Goal: Task Accomplishment & Management: Manage account settings

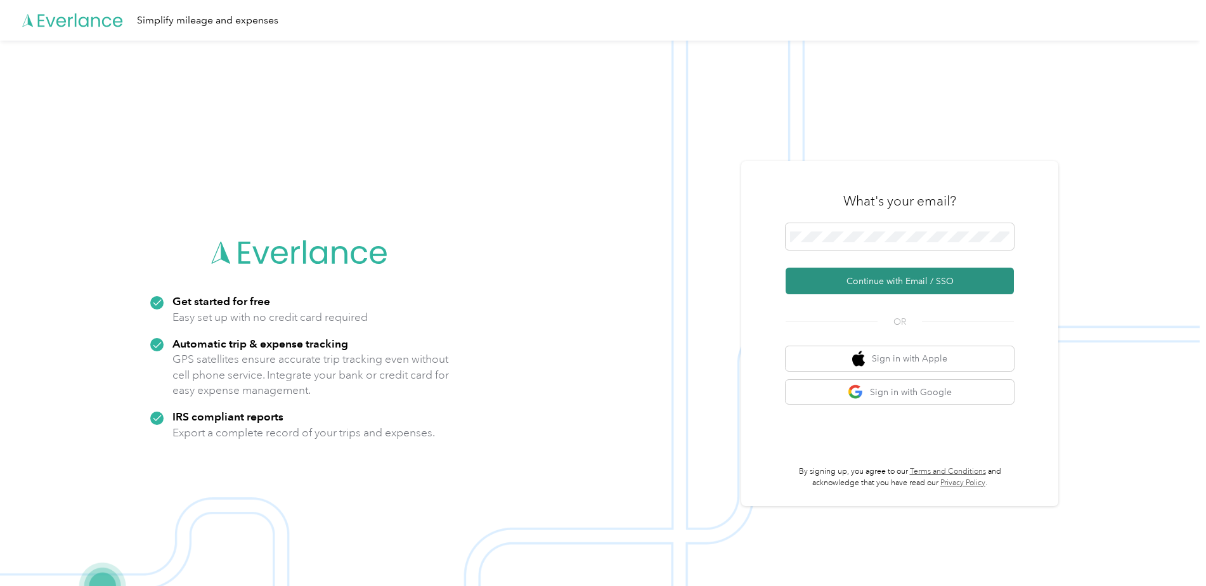
click at [922, 282] on button "Continue with Email / SSO" at bounding box center [900, 281] width 228 height 27
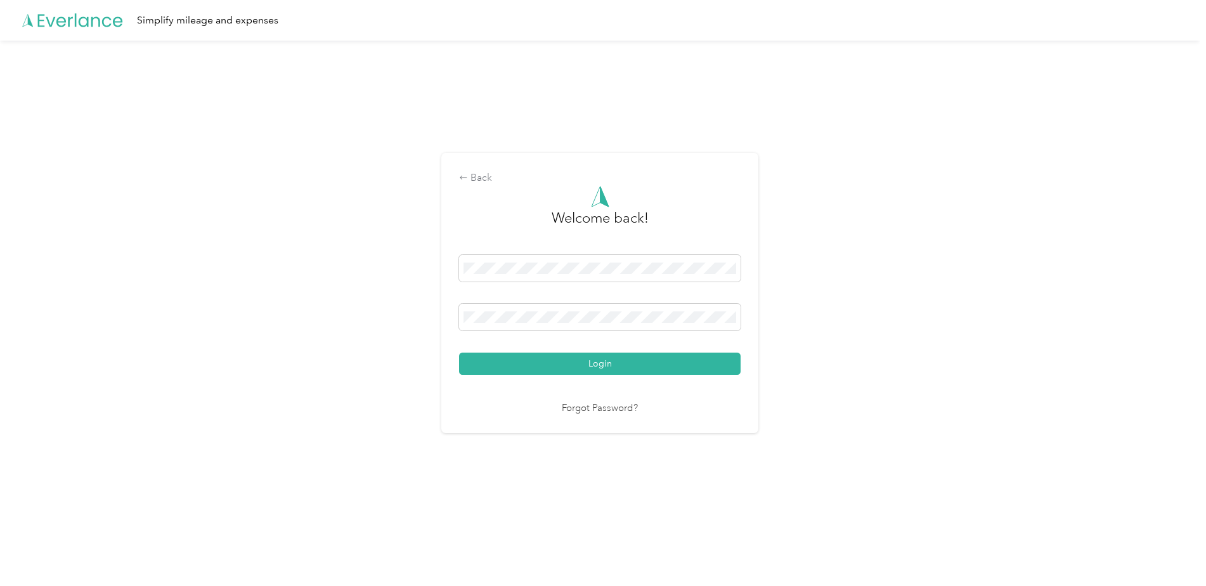
click at [648, 362] on button "Login" at bounding box center [600, 364] width 282 height 22
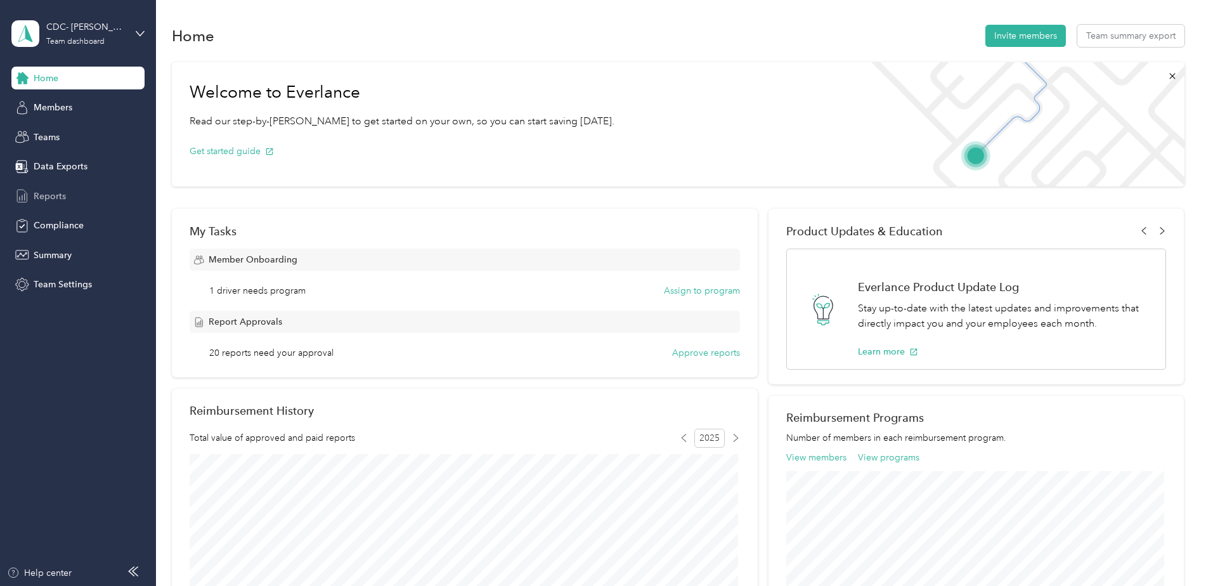
click at [46, 192] on span "Reports" at bounding box center [50, 196] width 32 height 13
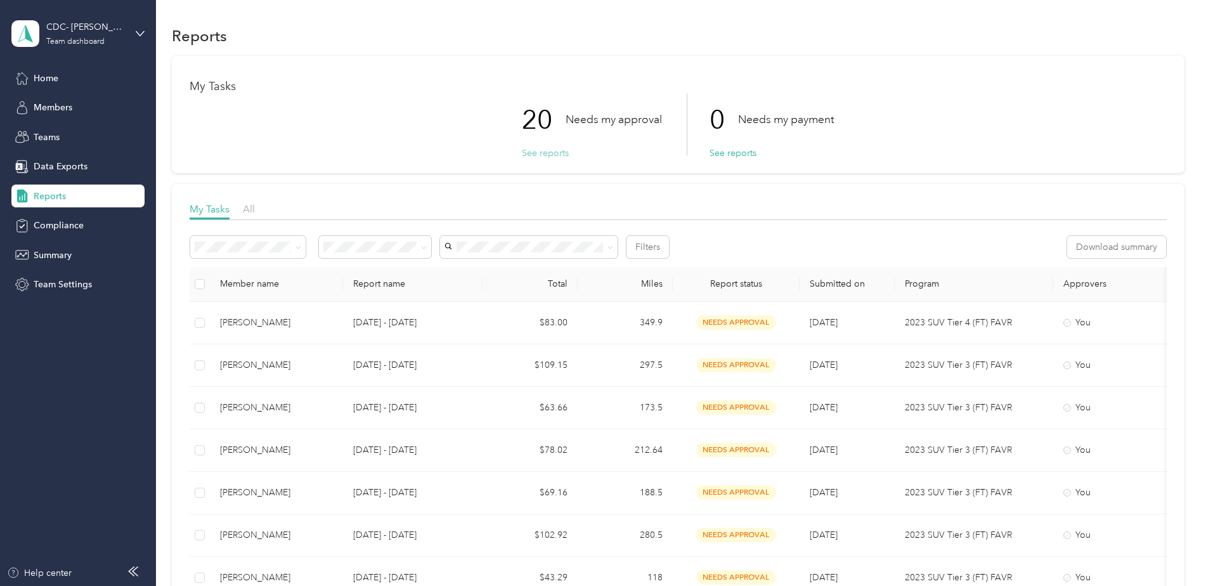
click at [543, 153] on button "See reports" at bounding box center [545, 152] width 47 height 13
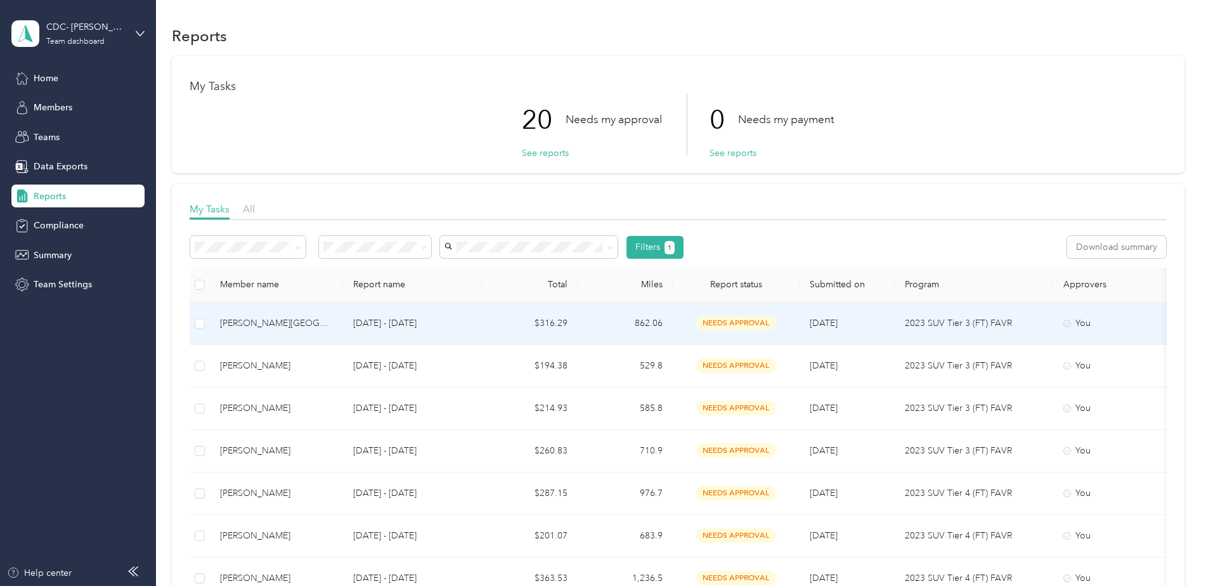
click at [249, 326] on div "[PERSON_NAME][GEOGRAPHIC_DATA]" at bounding box center [276, 323] width 113 height 14
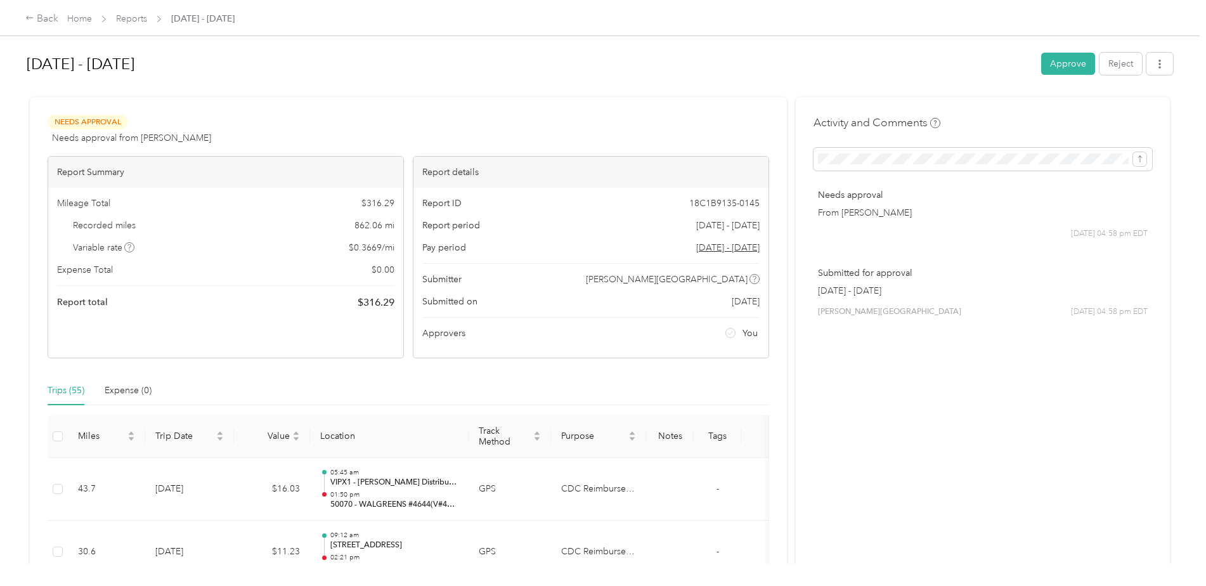
click at [1078, 62] on button "Approve" at bounding box center [1068, 64] width 54 height 22
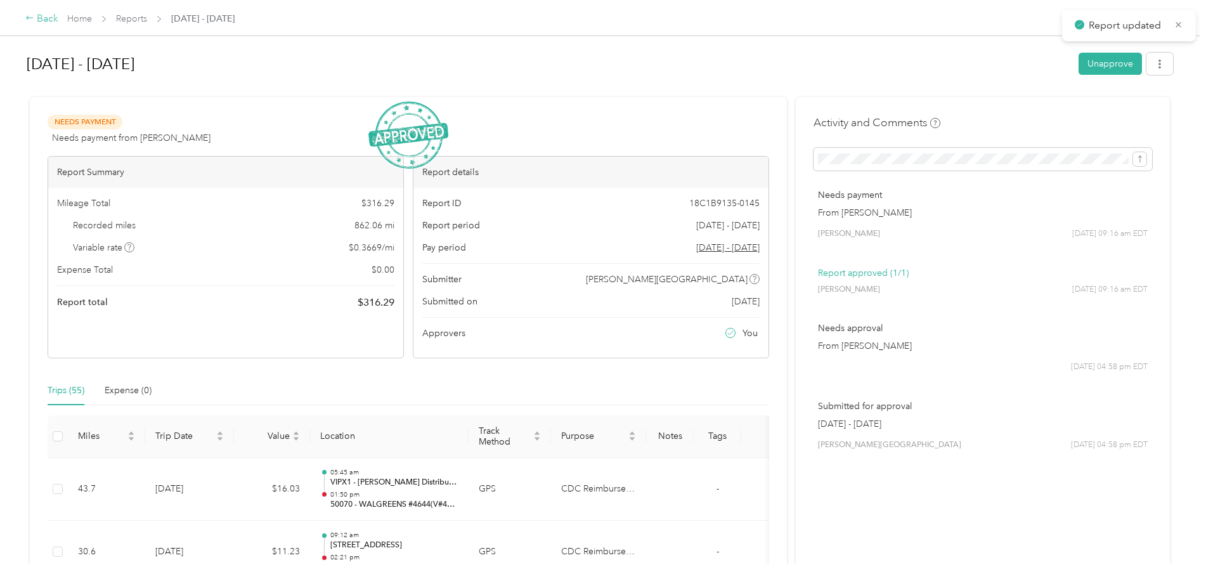
click at [47, 19] on div "Back" at bounding box center [41, 18] width 33 height 15
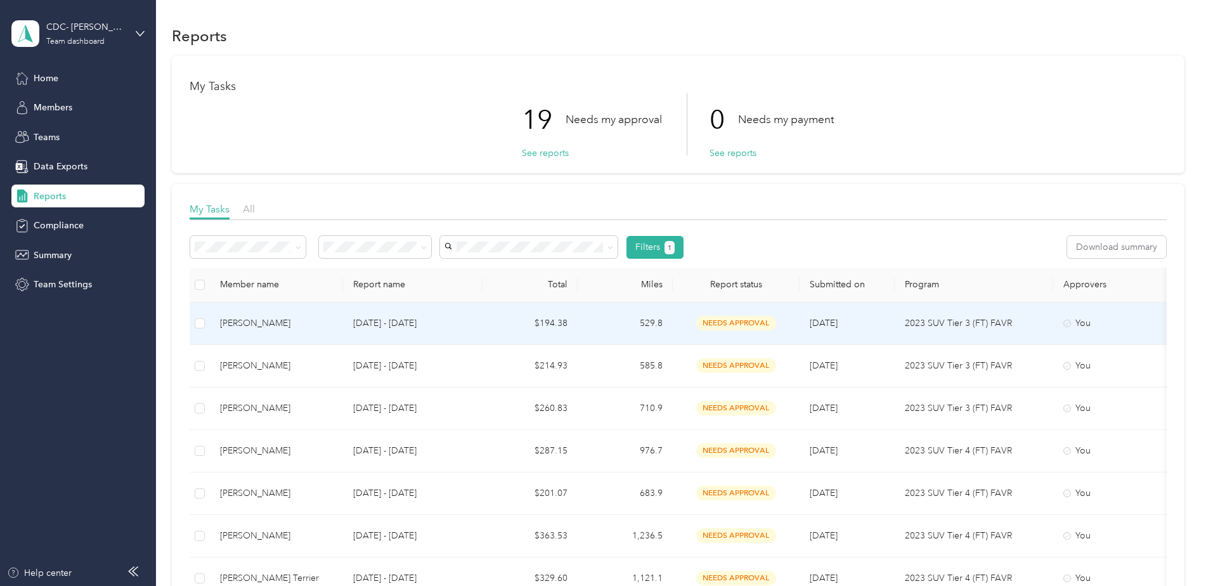
click at [252, 323] on div "[PERSON_NAME]" at bounding box center [276, 323] width 113 height 14
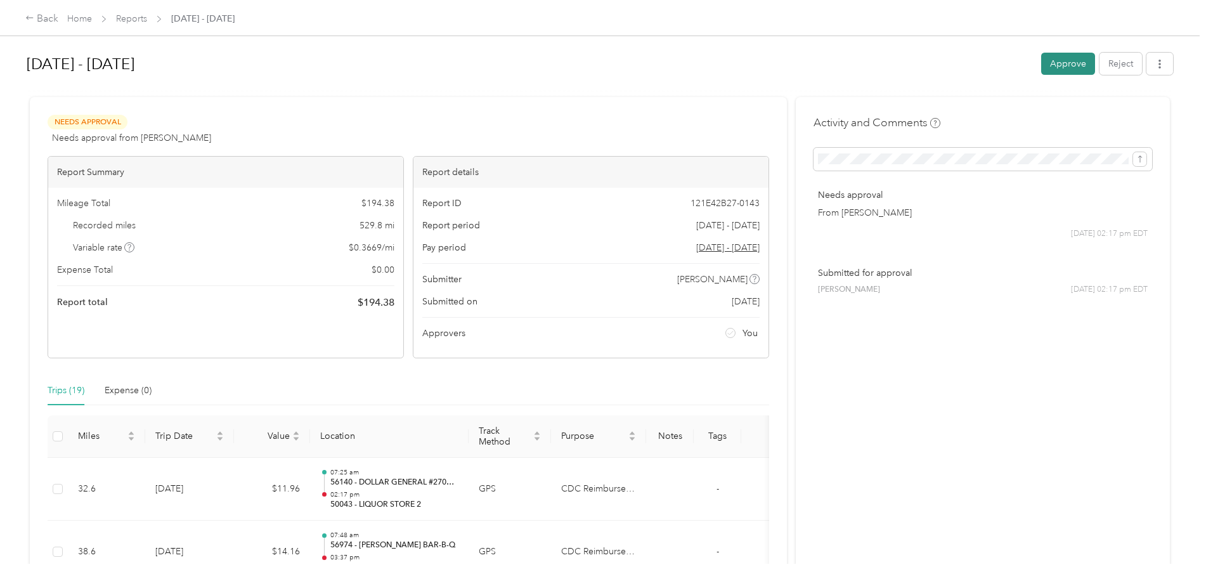
click at [1068, 60] on button "Approve" at bounding box center [1068, 64] width 54 height 22
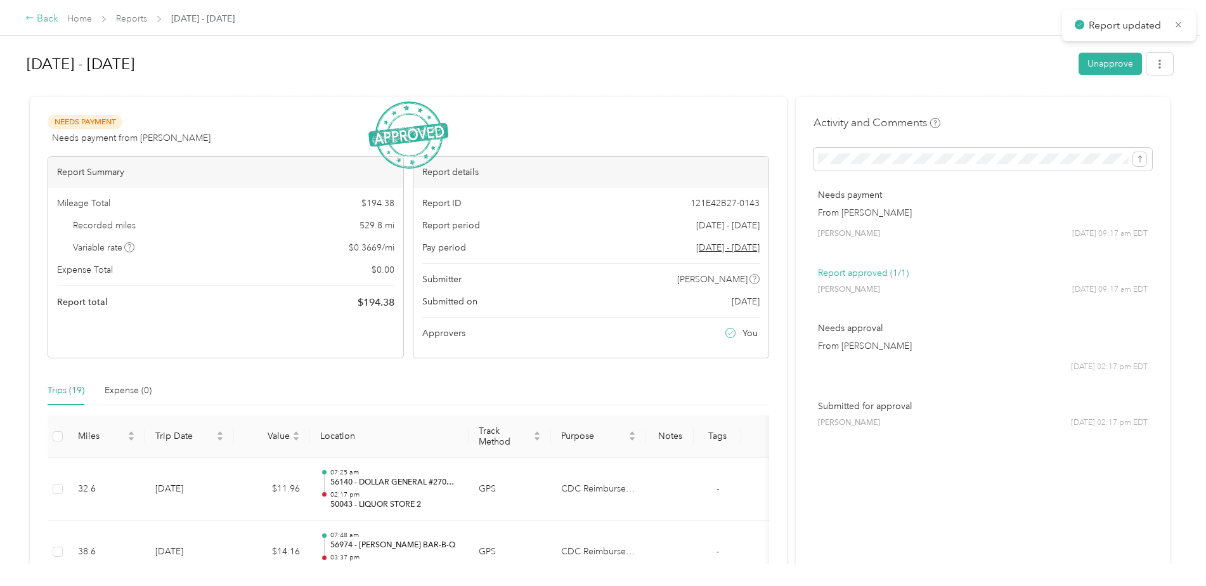
click at [52, 19] on div "Back" at bounding box center [41, 18] width 33 height 15
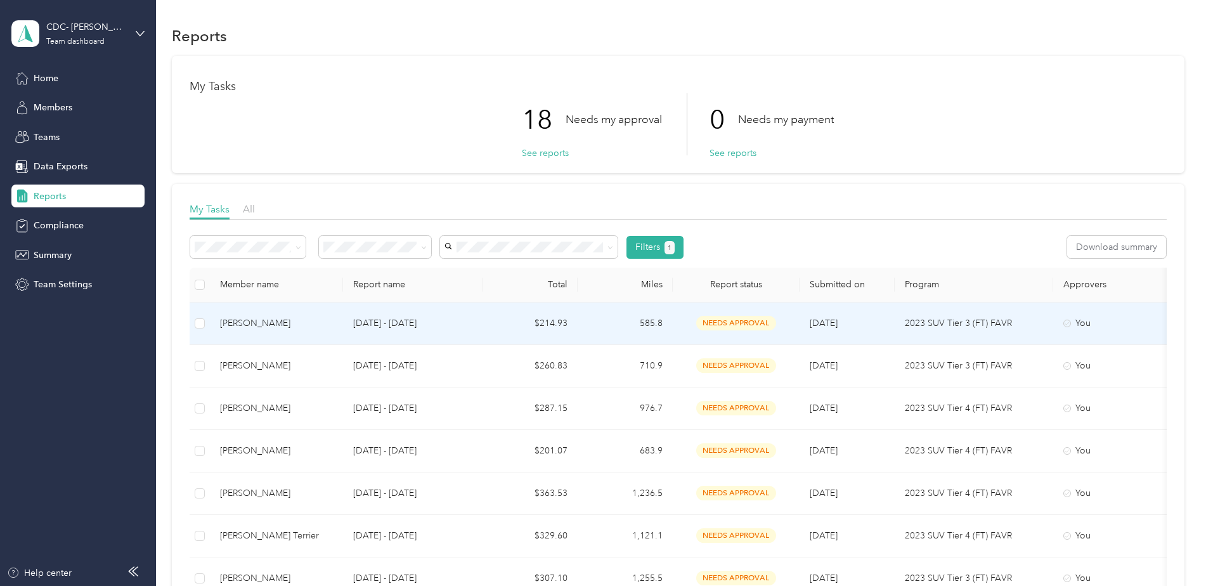
click at [265, 325] on div "[PERSON_NAME]" at bounding box center [276, 323] width 113 height 14
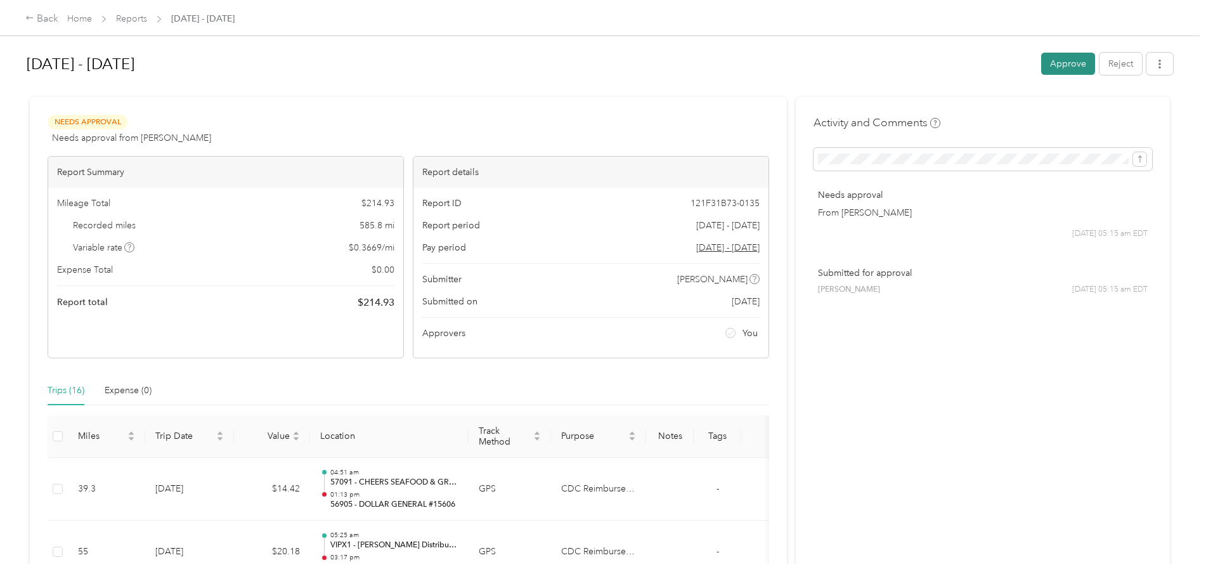
click at [1072, 61] on button "Approve" at bounding box center [1068, 64] width 54 height 22
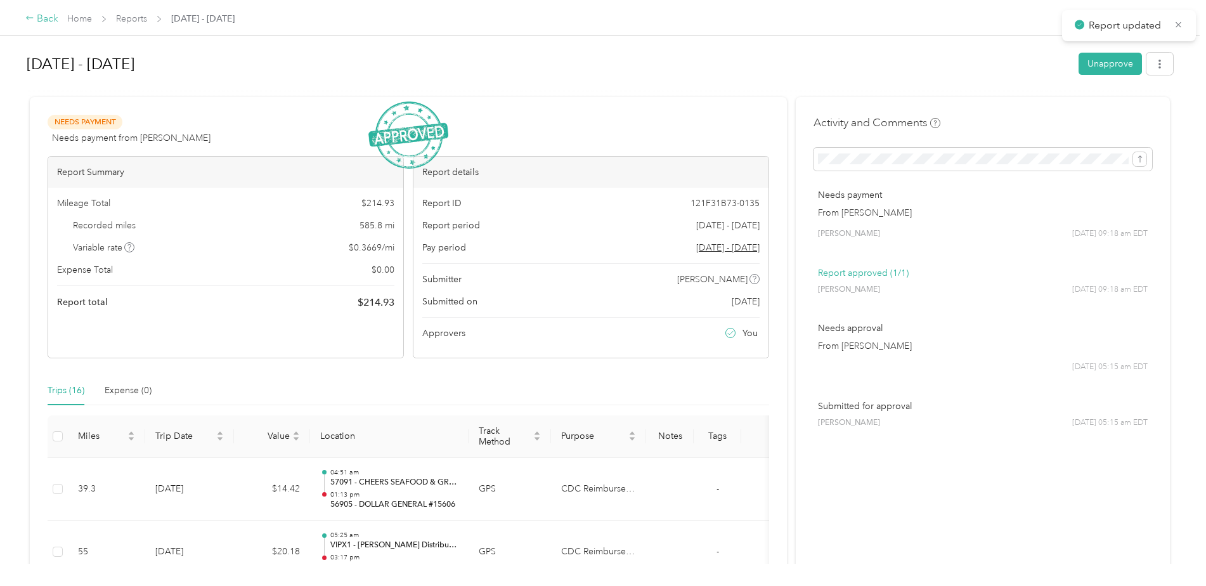
click at [40, 16] on div "Back" at bounding box center [41, 18] width 33 height 15
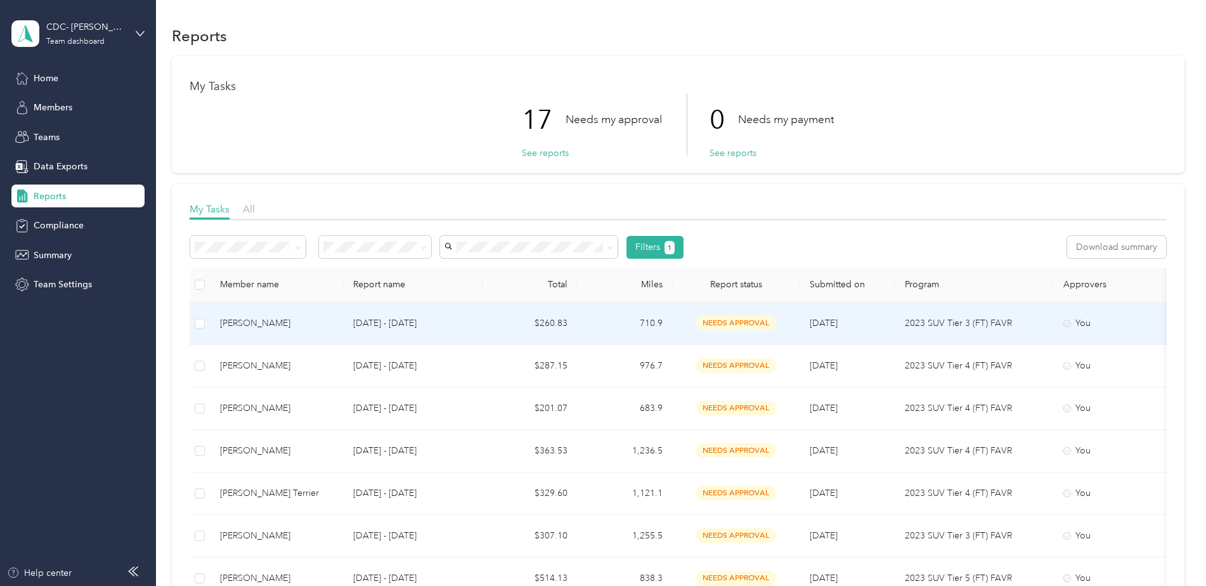
click at [268, 323] on div "[PERSON_NAME]" at bounding box center [276, 323] width 113 height 14
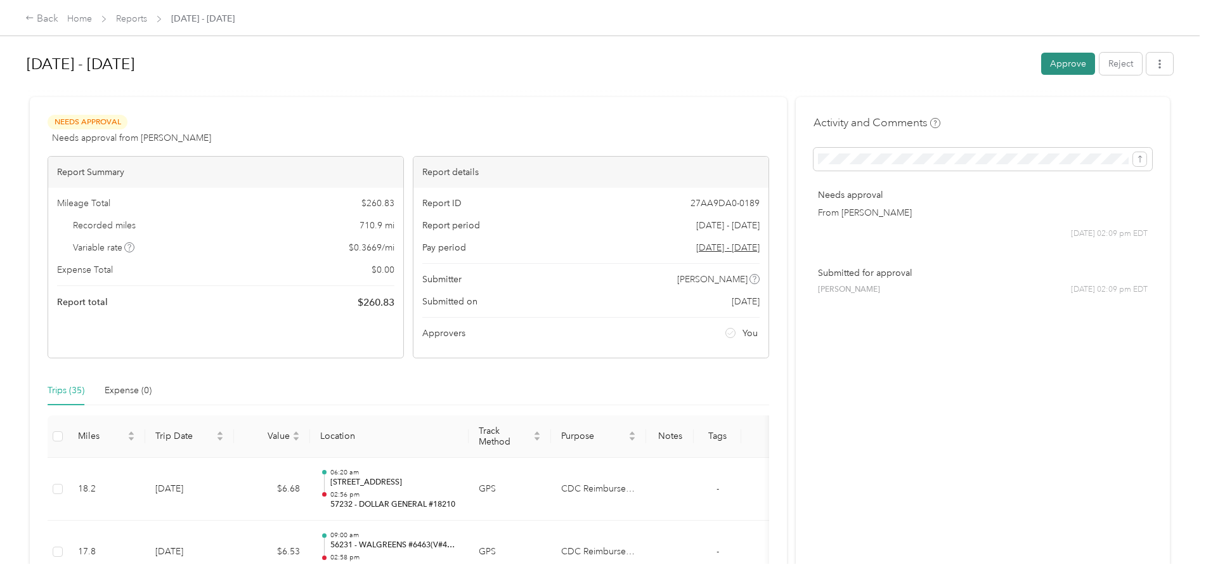
click at [1070, 67] on button "Approve" at bounding box center [1068, 64] width 54 height 22
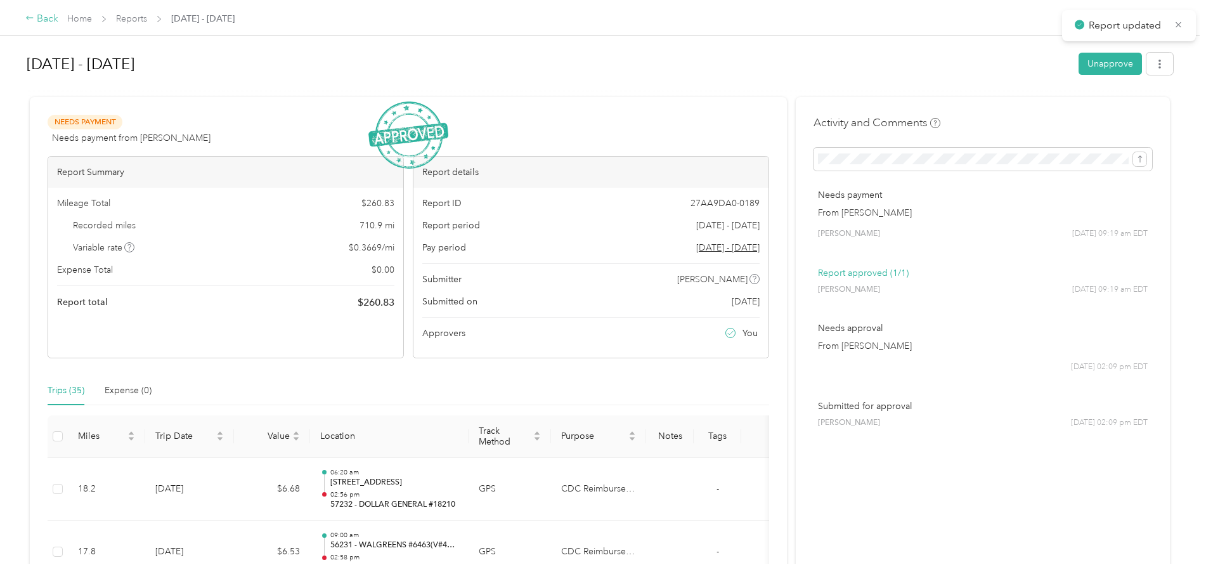
click at [51, 23] on div "Back" at bounding box center [41, 18] width 33 height 15
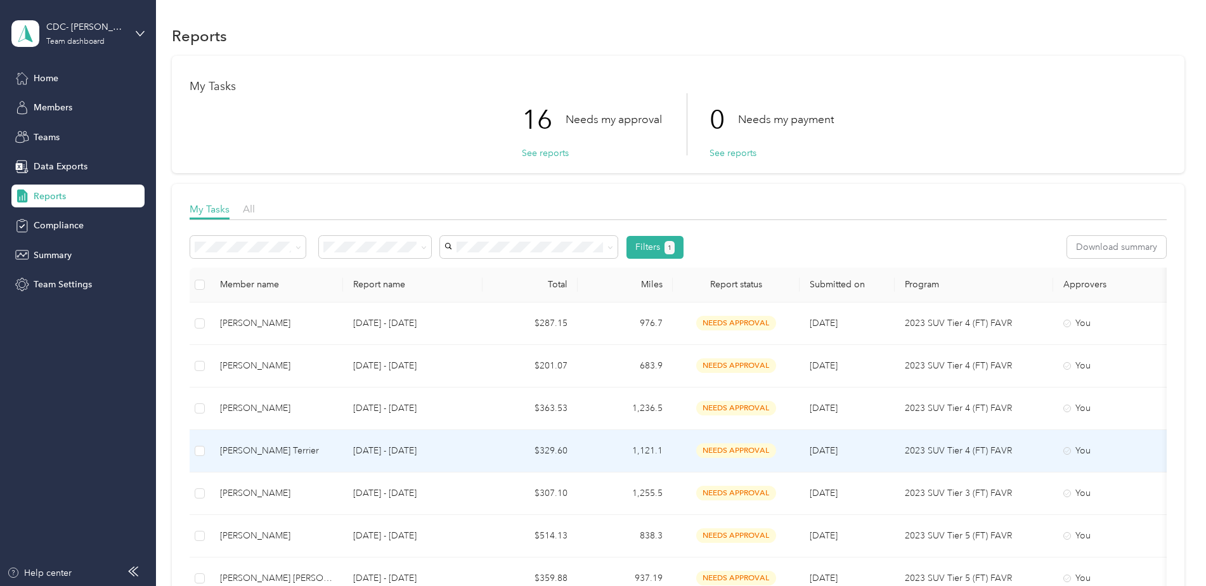
click at [261, 450] on div "[PERSON_NAME] Terrier" at bounding box center [276, 451] width 113 height 14
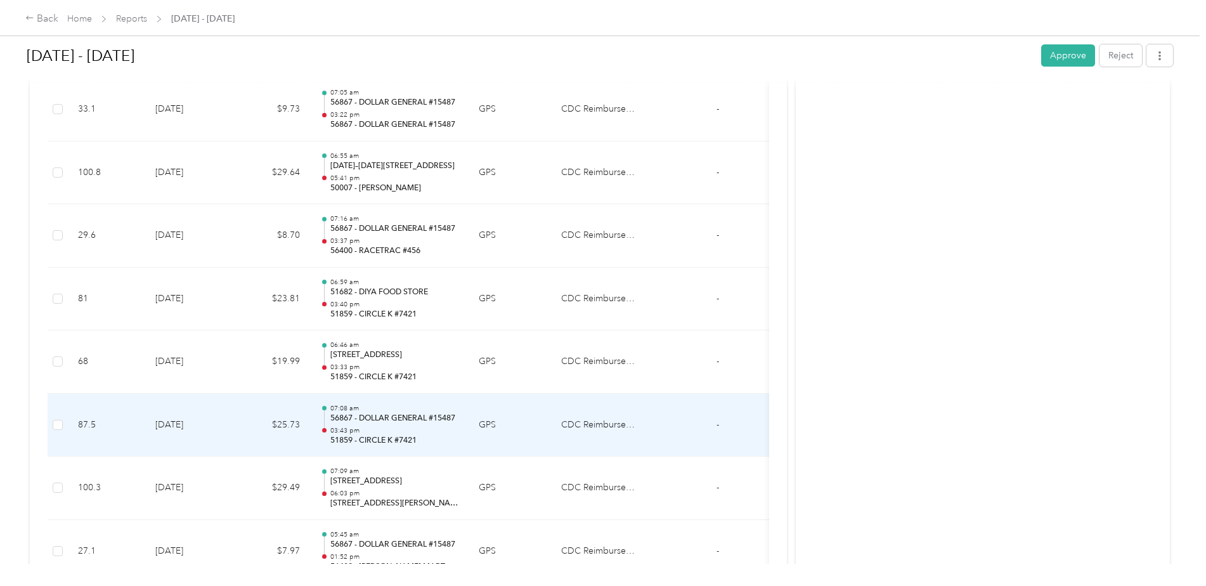
scroll to position [824, 0]
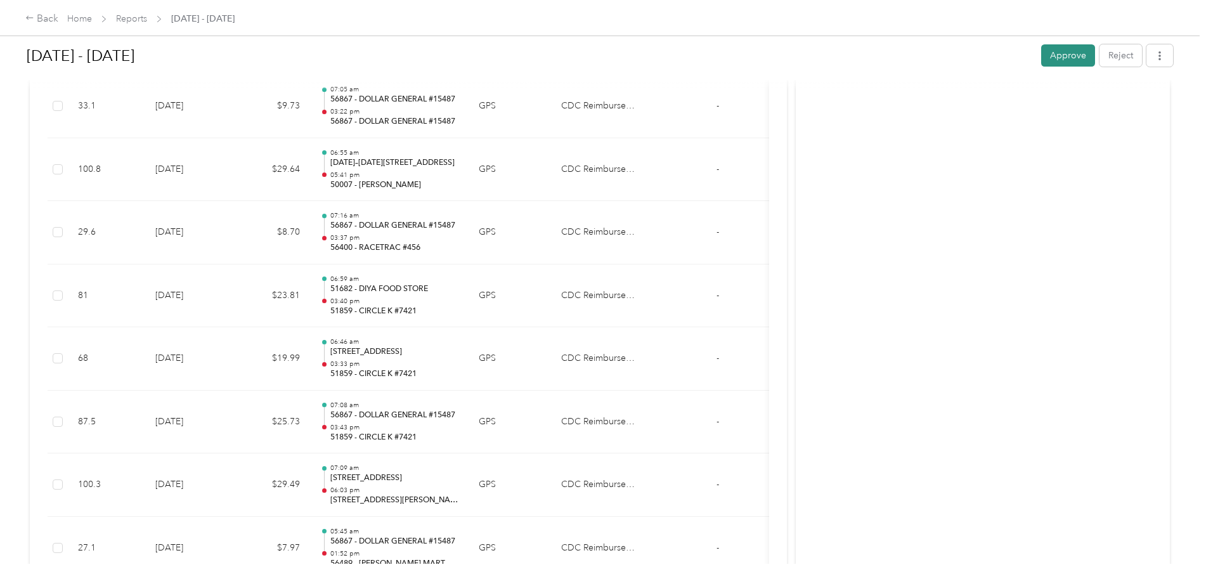
click at [1069, 56] on button "Approve" at bounding box center [1068, 55] width 54 height 22
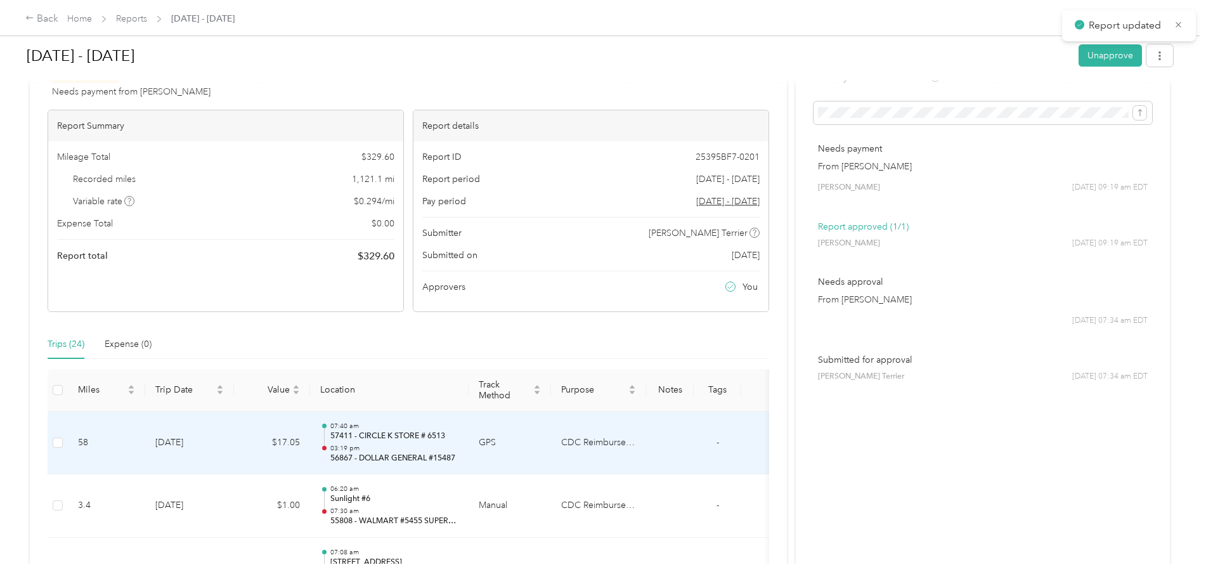
scroll to position [0, 0]
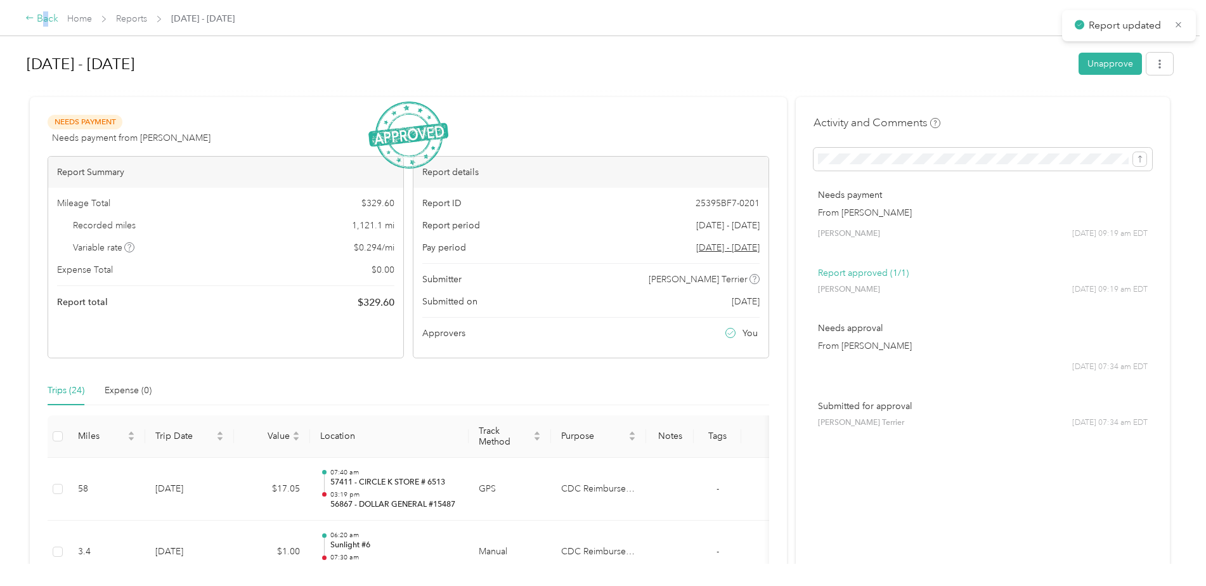
drag, startPoint x: 44, startPoint y: 16, endPoint x: 56, endPoint y: 15, distance: 11.5
click at [56, 15] on div "Back" at bounding box center [41, 18] width 33 height 15
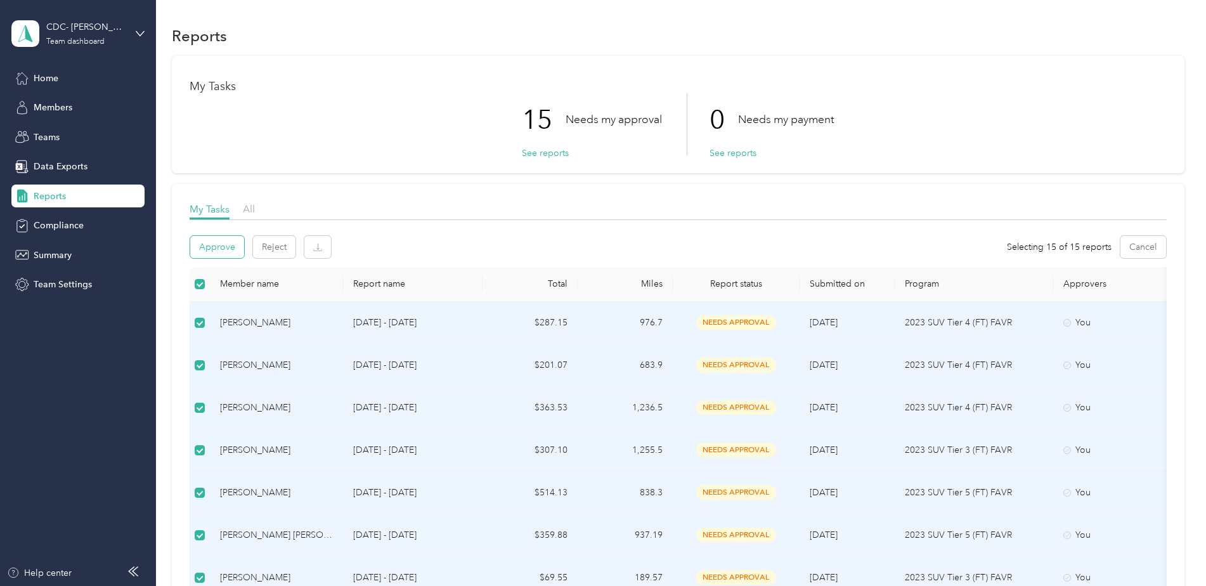
click at [223, 251] on button "Approve" at bounding box center [217, 247] width 54 height 22
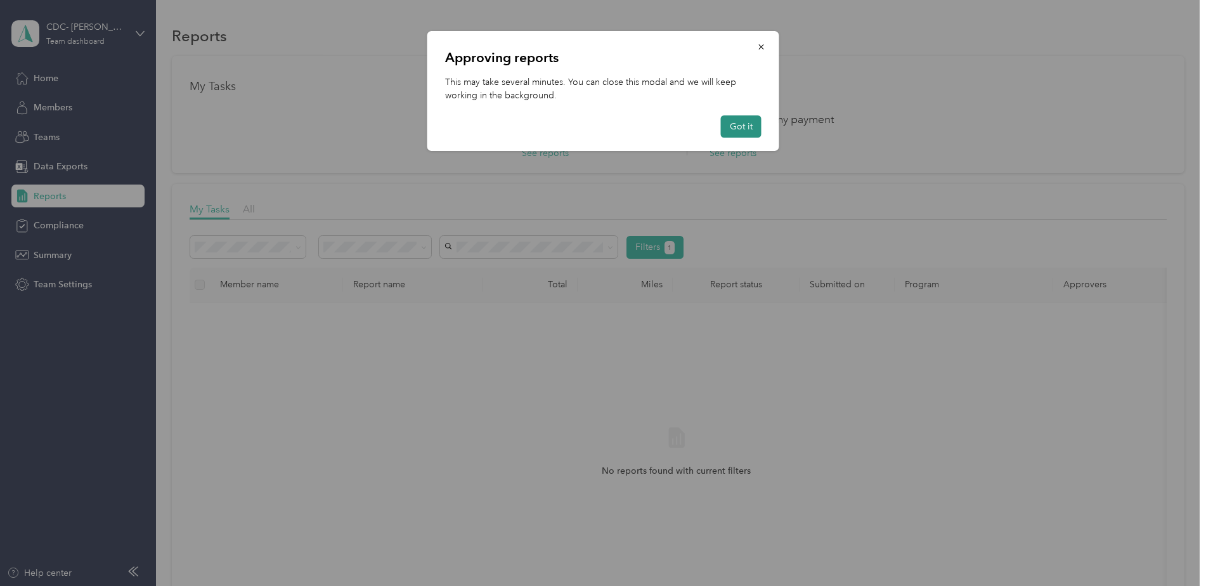
click at [743, 133] on button "Got it" at bounding box center [741, 126] width 41 height 22
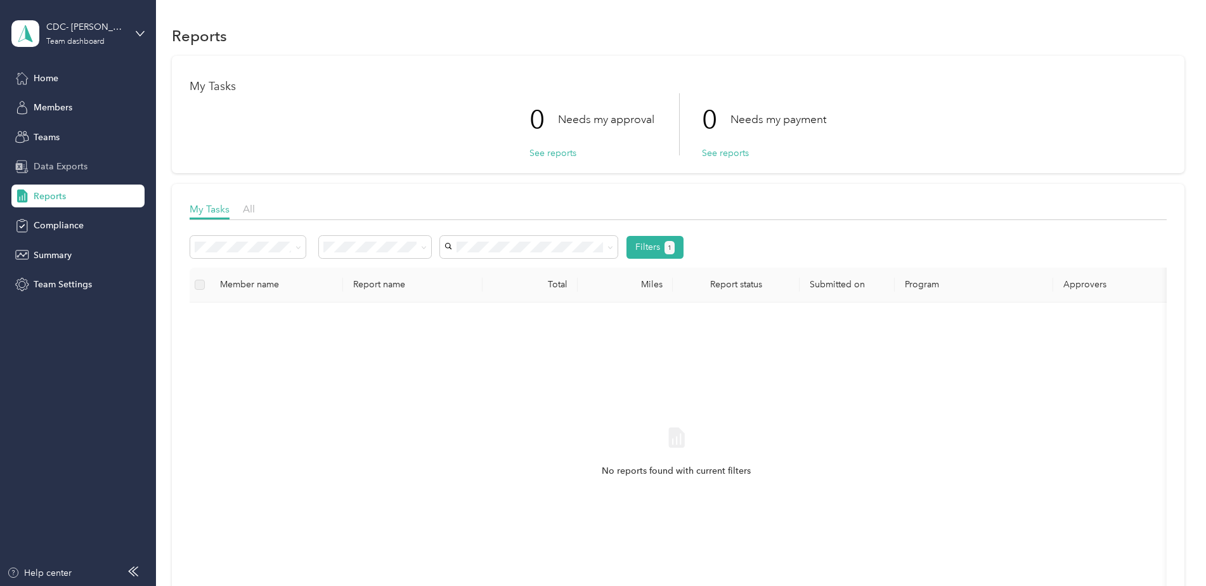
click at [59, 168] on span "Data Exports" at bounding box center [61, 166] width 54 height 13
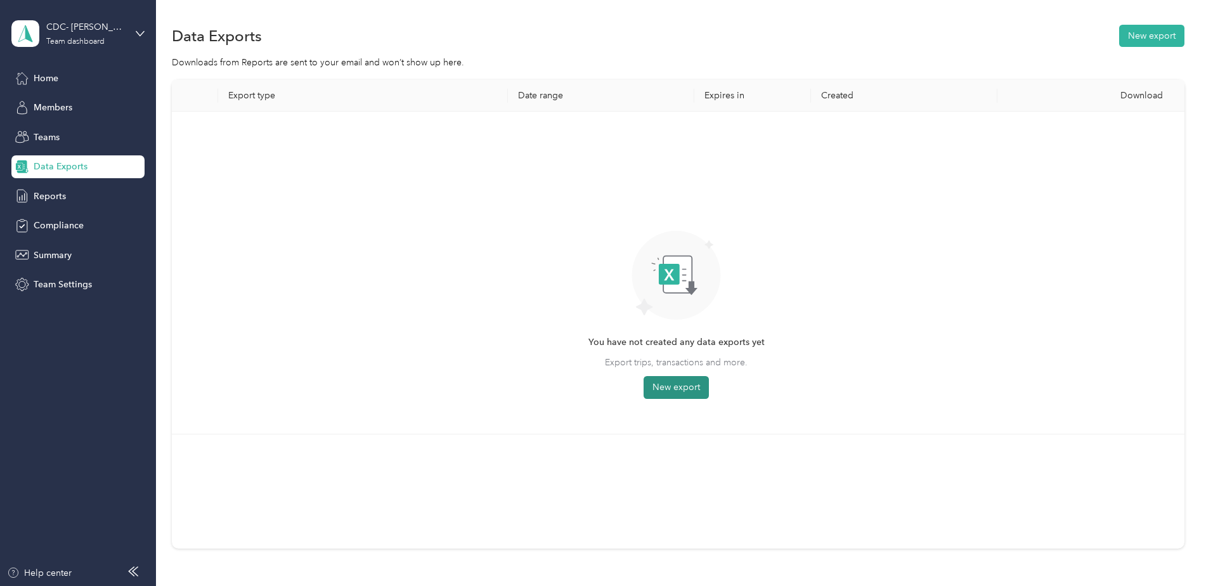
click at [679, 393] on button "New export" at bounding box center [676, 387] width 65 height 23
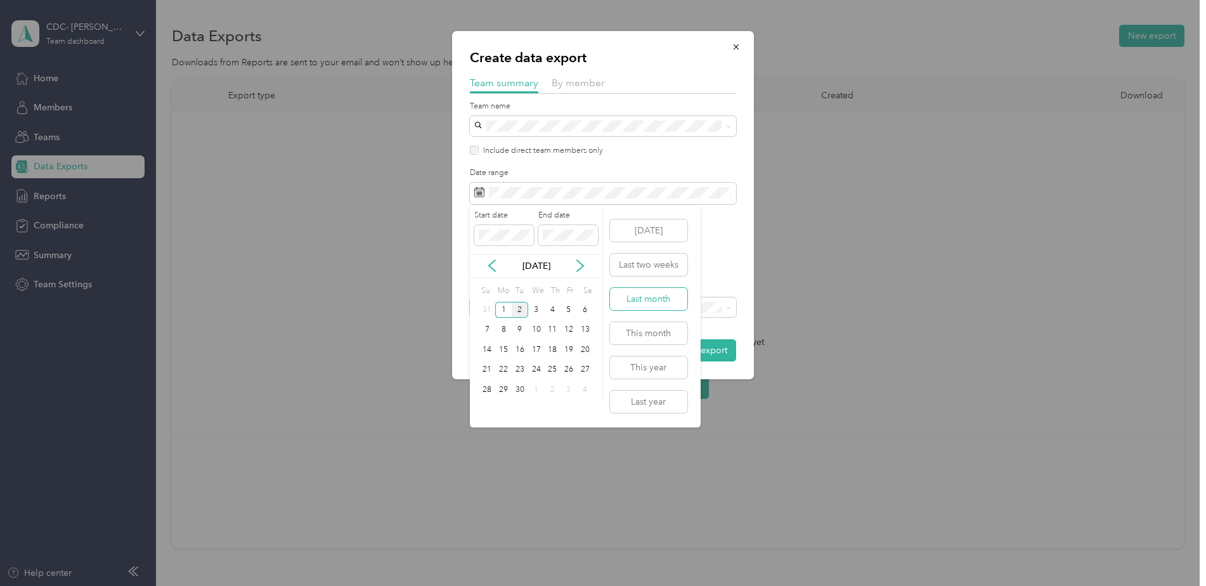
click at [658, 299] on button "Last month" at bounding box center [648, 299] width 77 height 22
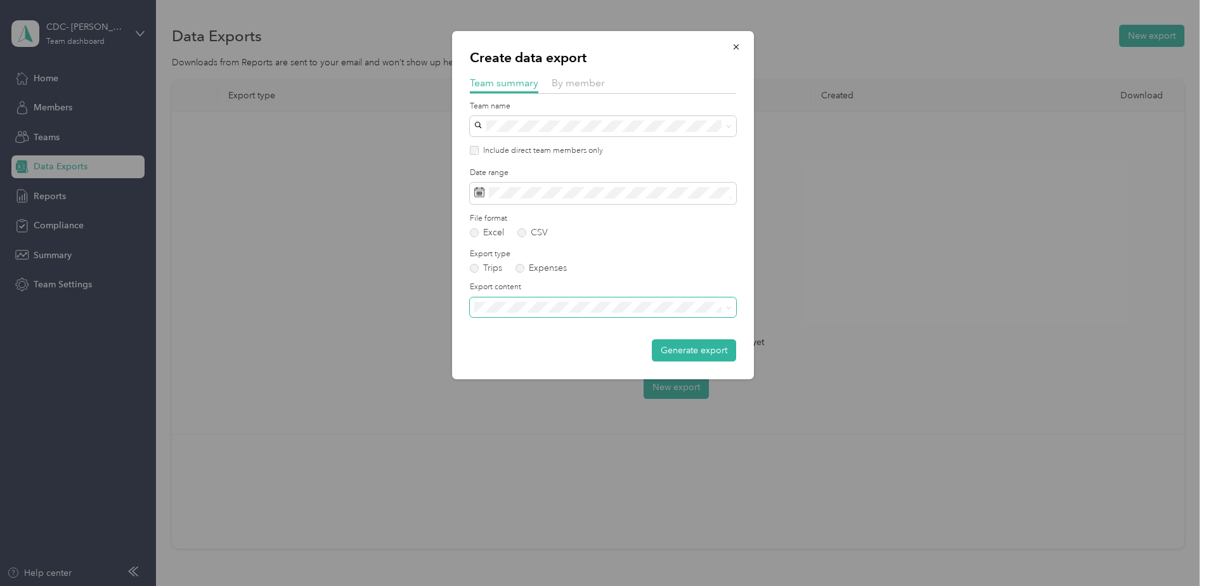
click at [727, 307] on icon at bounding box center [729, 307] width 4 height 3
click at [727, 307] on icon at bounding box center [729, 308] width 6 height 6
click at [698, 351] on button "Generate export" at bounding box center [694, 350] width 84 height 22
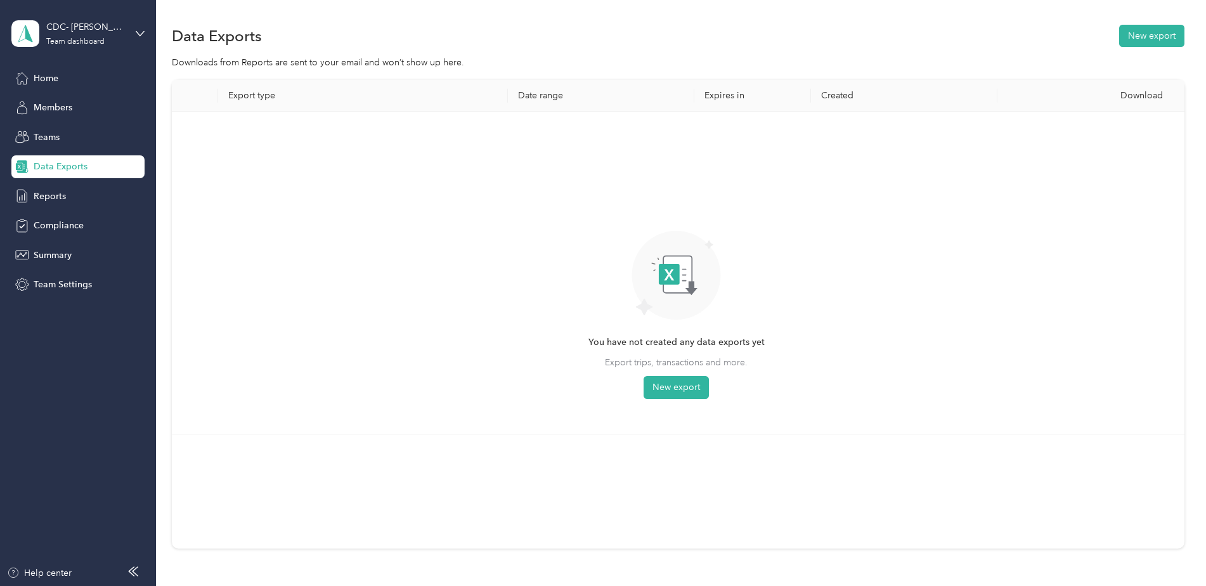
click at [1140, 98] on div "Download" at bounding box center [1091, 95] width 166 height 11
click at [1127, 152] on div "You have not created any data exports yet Export trips, transactions and more. …" at bounding box center [676, 273] width 989 height 302
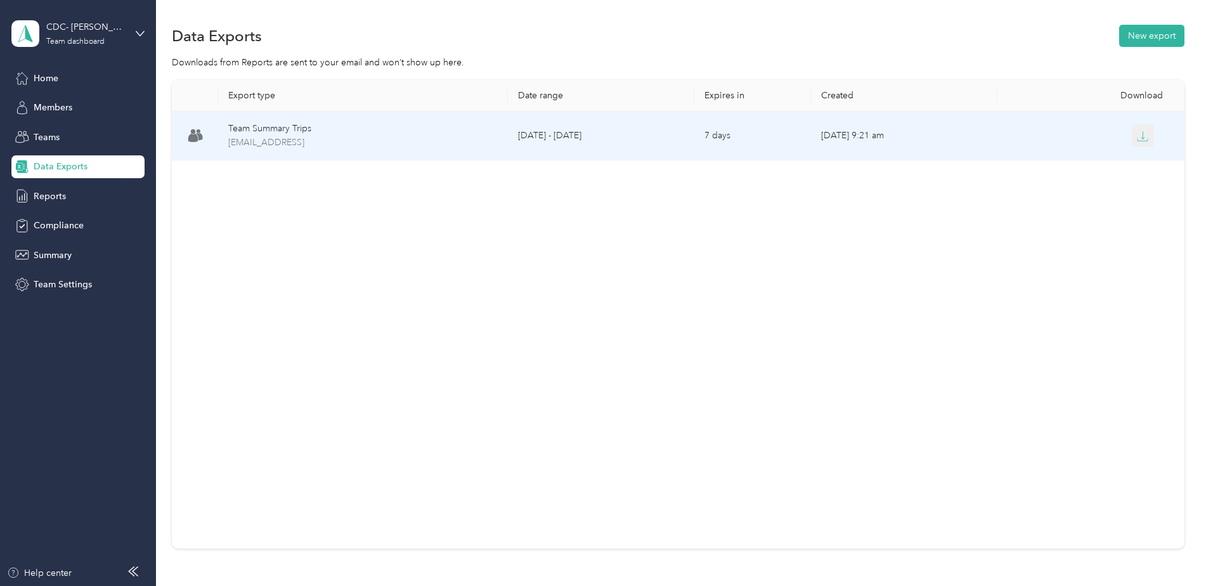
click at [1145, 138] on icon "button" at bounding box center [1142, 136] width 11 height 11
